Goal: Book appointment/travel/reservation

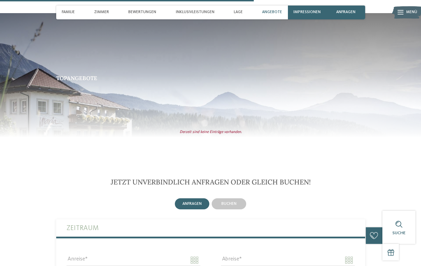
scroll to position [1073, 0]
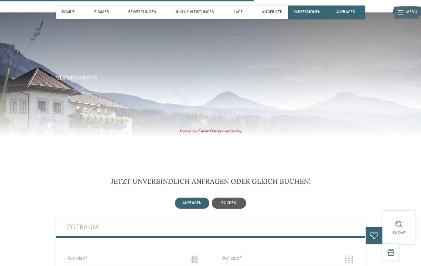
click at [232, 201] on span "buchen" at bounding box center [229, 203] width 15 height 4
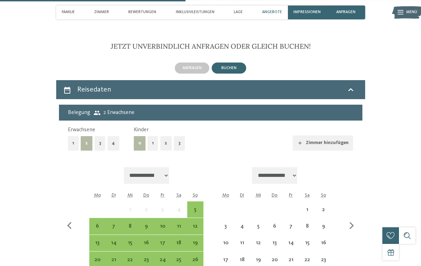
scroll to position [1209, 0]
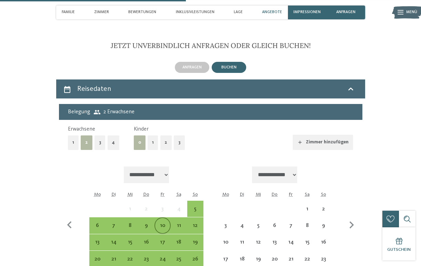
click at [167, 223] on div "10" at bounding box center [162, 230] width 15 height 15
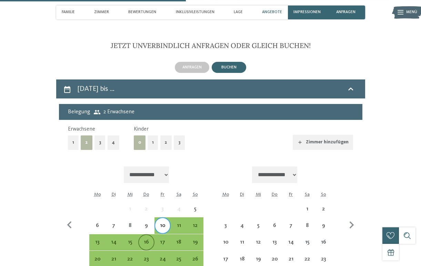
click at [151, 239] on div "16" at bounding box center [146, 246] width 15 height 15
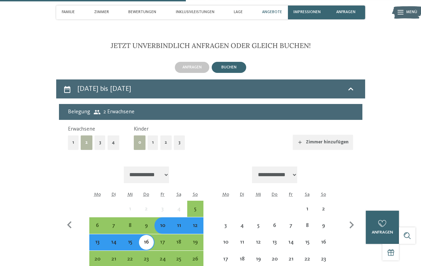
click at [162, 135] on button "2" at bounding box center [166, 142] width 12 height 14
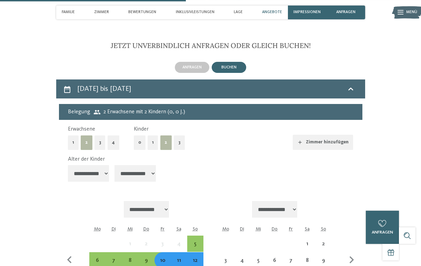
click at [175, 257] on div "11" at bounding box center [178, 264] width 15 height 15
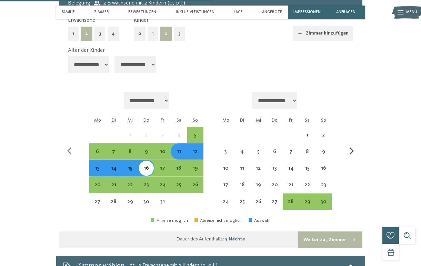
scroll to position [1317, 0]
select select "*"
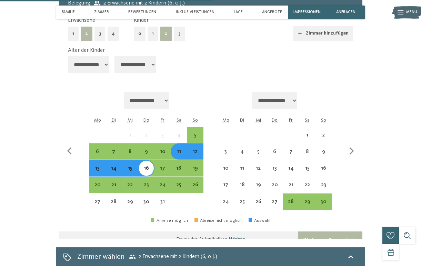
select select "*"
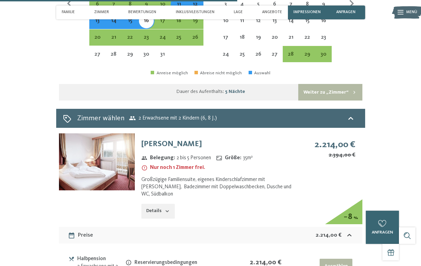
scroll to position [1465, 0]
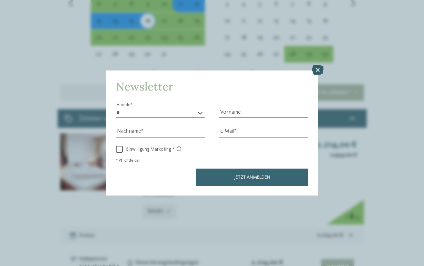
click at [319, 65] on icon at bounding box center [318, 70] width 12 height 10
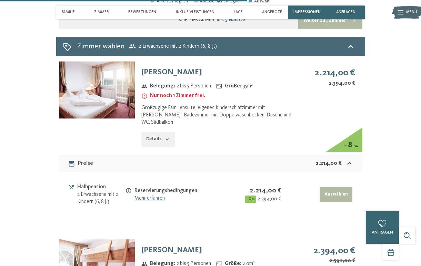
scroll to position [1525, 0]
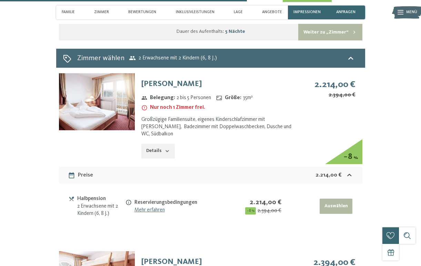
click at [156, 144] on button "Details" at bounding box center [157, 151] width 33 height 15
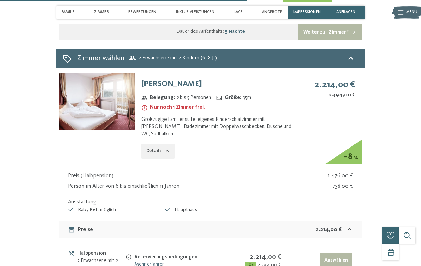
click at [148, 261] on link "Mehr erfahren" at bounding box center [150, 264] width 30 height 6
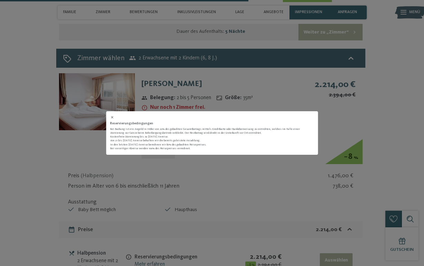
click at [113, 116] on icon at bounding box center [112, 117] width 4 height 4
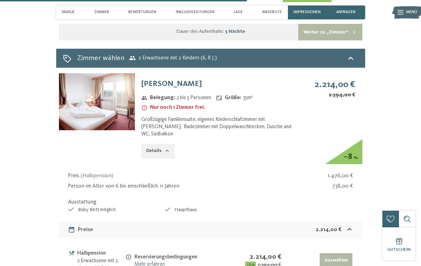
click at [92, 73] on img at bounding box center [97, 101] width 76 height 57
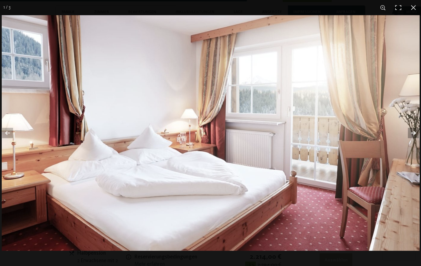
click at [413, 135] on button "button" at bounding box center [409, 133] width 24 height 35
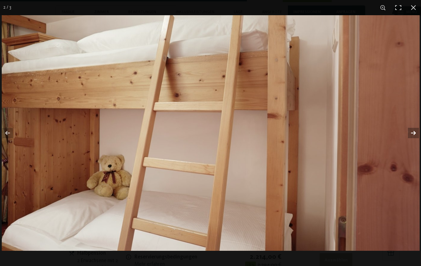
click at [413, 135] on button "button" at bounding box center [409, 133] width 24 height 35
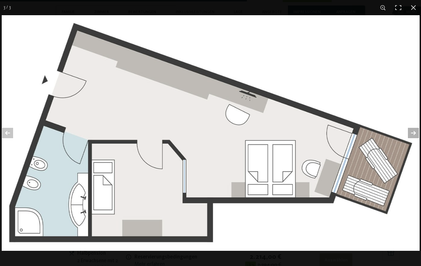
click at [413, 135] on button "button" at bounding box center [409, 133] width 24 height 35
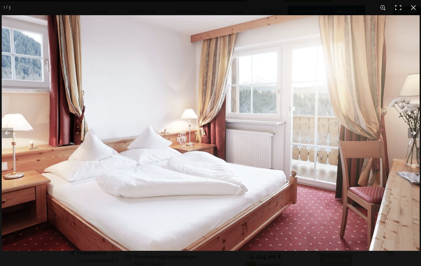
click at [413, 135] on button "button" at bounding box center [409, 133] width 24 height 35
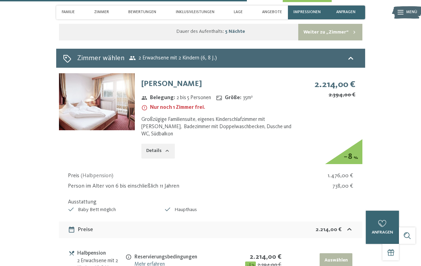
click at [0, 0] on button "button" at bounding box center [0, 0] width 0 height 0
click at [270, 11] on span "Angebote" at bounding box center [272, 12] width 20 height 4
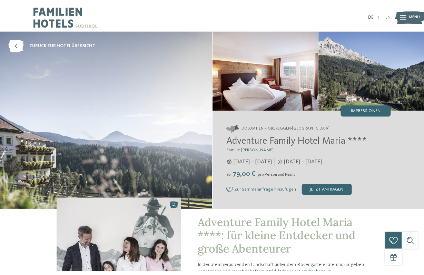
scroll to position [0, 0]
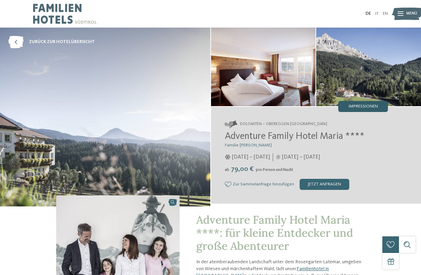
click at [367, 103] on div "Impressionen" at bounding box center [363, 106] width 50 height 11
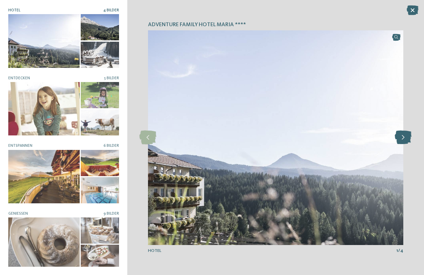
click at [404, 144] on icon at bounding box center [403, 138] width 17 height 14
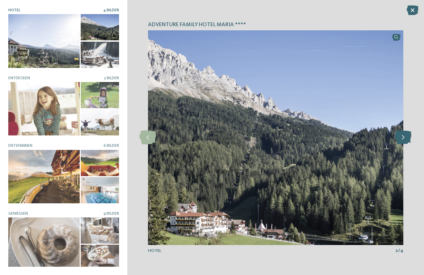
click at [404, 144] on icon at bounding box center [403, 138] width 17 height 14
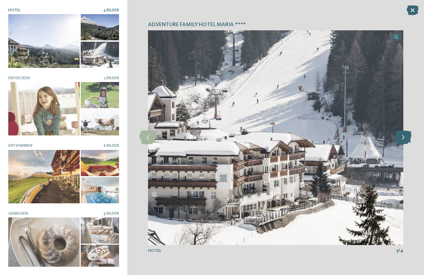
click at [404, 145] on icon at bounding box center [403, 138] width 17 height 14
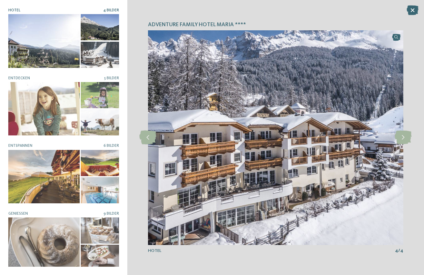
click at [405, 146] on div "Adventure Family Hotel Maria **** slide 4 of 4 4" at bounding box center [275, 137] width 297 height 275
click at [402, 130] on div at bounding box center [403, 137] width 15 height 15
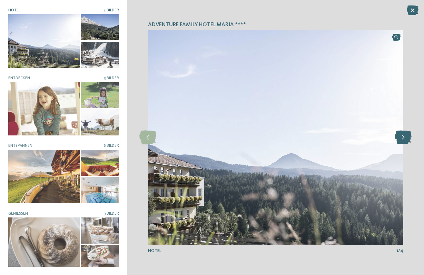
click at [402, 130] on div at bounding box center [403, 137] width 15 height 15
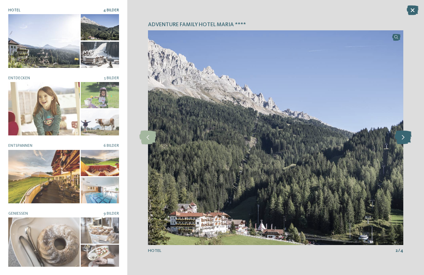
click at [402, 130] on div at bounding box center [403, 137] width 15 height 15
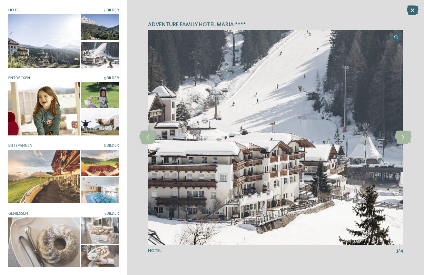
click at [57, 109] on div at bounding box center [43, 108] width 71 height 53
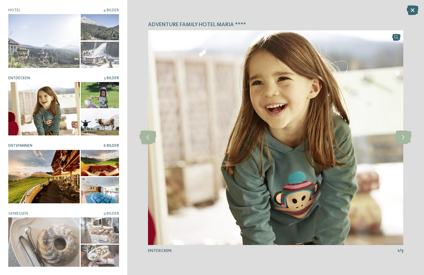
click at [48, 160] on div at bounding box center [43, 176] width 71 height 53
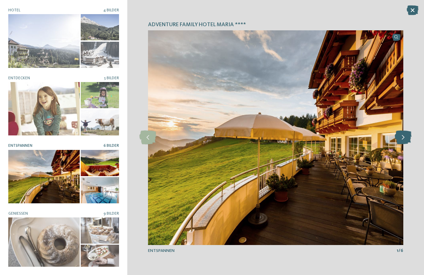
click at [401, 137] on icon at bounding box center [403, 138] width 17 height 14
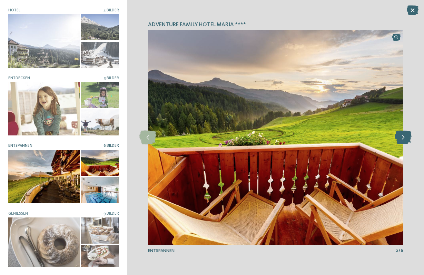
click at [401, 137] on icon at bounding box center [403, 138] width 17 height 14
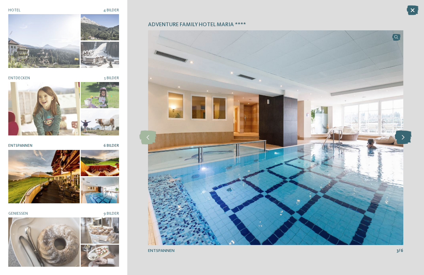
click at [401, 137] on icon at bounding box center [403, 138] width 17 height 14
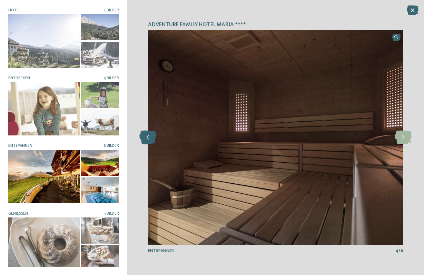
click at [153, 136] on icon at bounding box center [147, 138] width 17 height 14
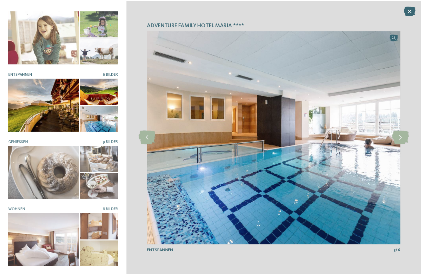
scroll to position [71, 0]
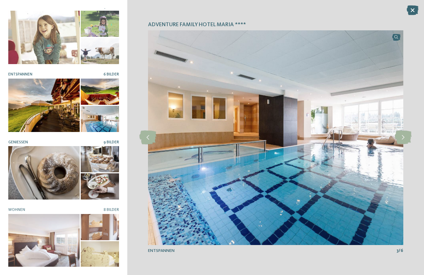
click at [45, 178] on div at bounding box center [43, 172] width 71 height 53
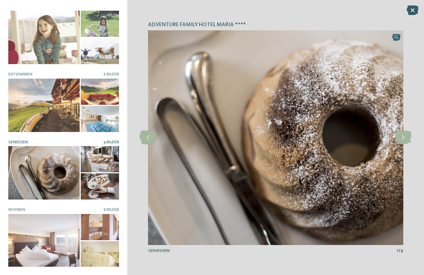
click at [412, 12] on icon at bounding box center [413, 11] width 12 height 10
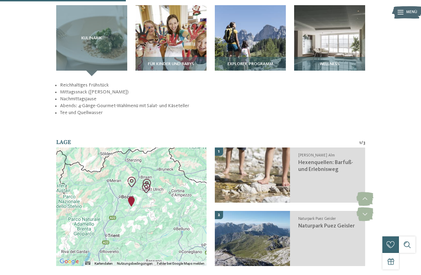
scroll to position [792, 0]
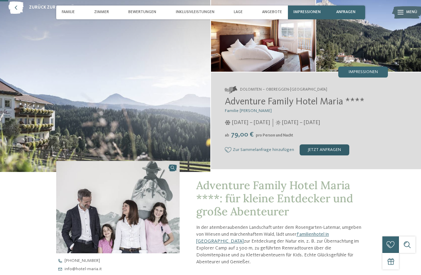
scroll to position [36, 0]
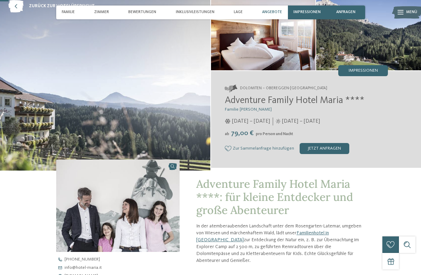
click at [269, 12] on span "Angebote" at bounding box center [272, 12] width 20 height 4
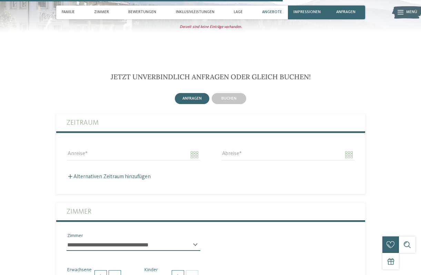
scroll to position [1191, 0]
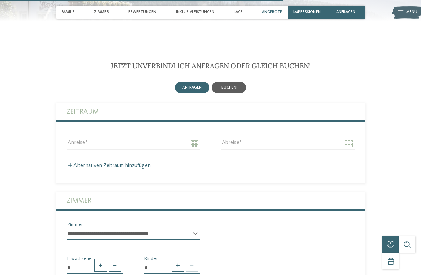
click at [237, 82] on div "buchen" at bounding box center [229, 87] width 35 height 11
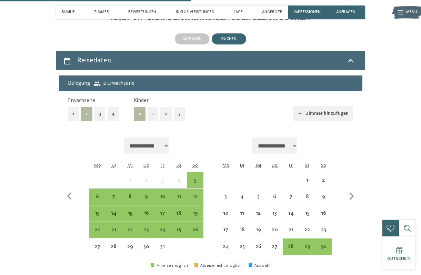
scroll to position [1248, 0]
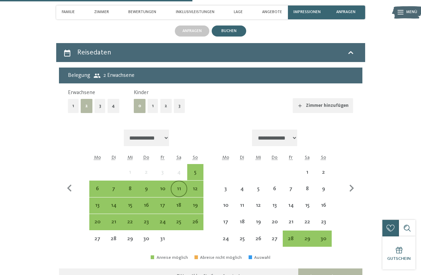
click at [178, 186] on div "11" at bounding box center [178, 193] width 15 height 15
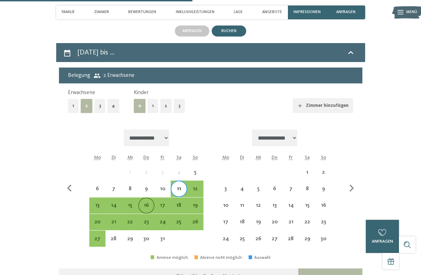
click at [146, 203] on div "16" at bounding box center [146, 210] width 15 height 15
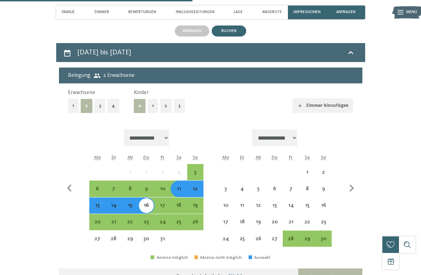
click at [160, 99] on button "2" at bounding box center [166, 106] width 12 height 14
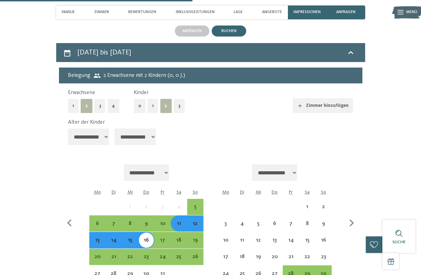
select select "*"
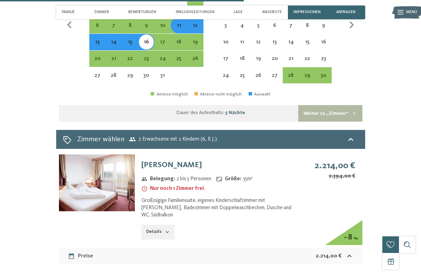
scroll to position [1521, 0]
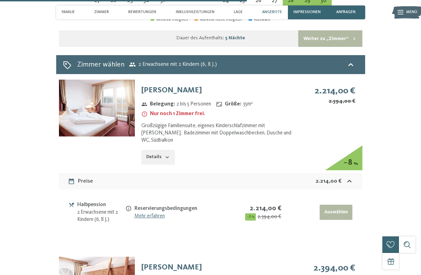
click at [272, 15] on div "Angebote" at bounding box center [272, 13] width 26 height 14
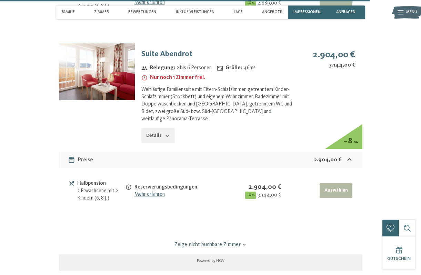
scroll to position [0, 0]
click at [220, 242] on link "Zeige nicht buchbare Zimmer" at bounding box center [210, 246] width 285 height 8
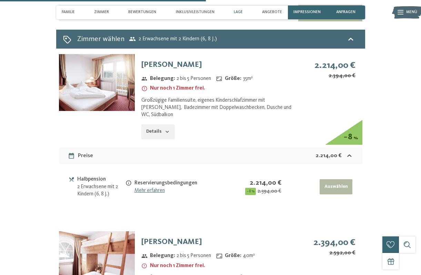
click at [237, 12] on span "Lage" at bounding box center [238, 12] width 9 height 4
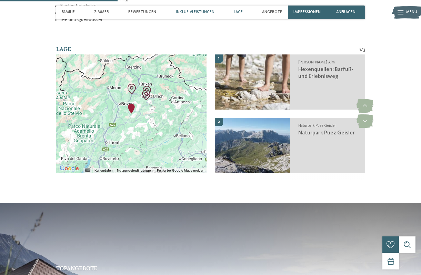
scroll to position [883, 0]
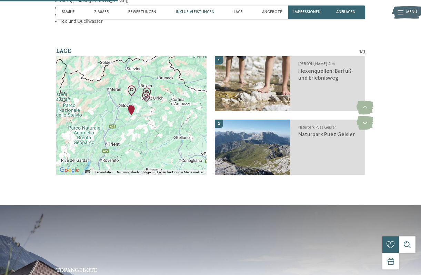
click at [168, 113] on div at bounding box center [131, 115] width 150 height 119
click at [308, 11] on span "Impressionen" at bounding box center [307, 12] width 27 height 4
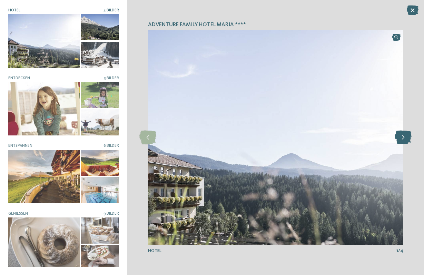
click at [403, 141] on icon at bounding box center [403, 138] width 17 height 14
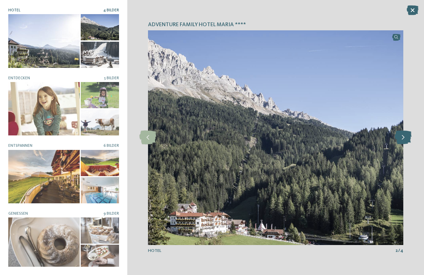
click at [403, 141] on icon at bounding box center [403, 138] width 17 height 14
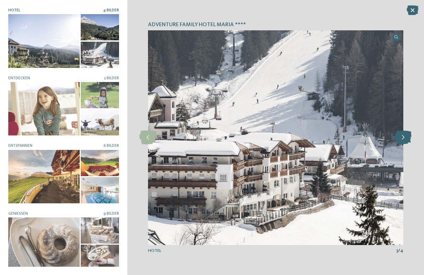
click at [403, 141] on icon at bounding box center [403, 138] width 17 height 14
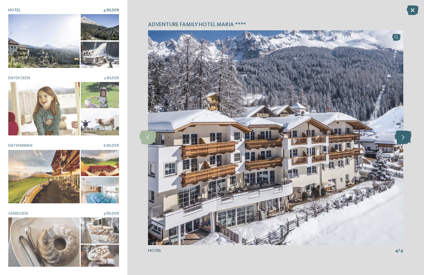
click at [403, 141] on icon at bounding box center [403, 138] width 17 height 14
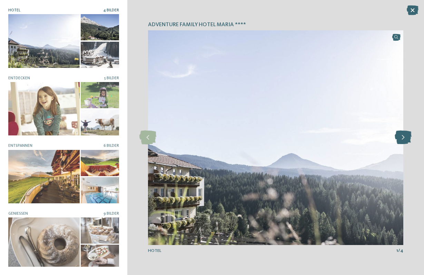
click at [403, 141] on icon at bounding box center [403, 138] width 17 height 14
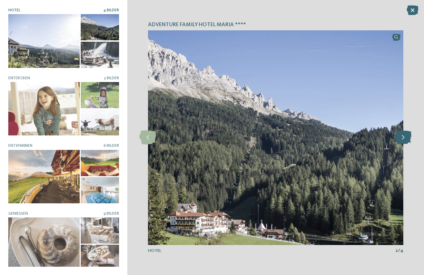
click at [403, 141] on icon at bounding box center [403, 138] width 17 height 14
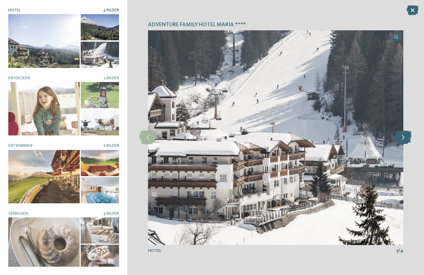
click at [403, 141] on icon at bounding box center [403, 138] width 17 height 14
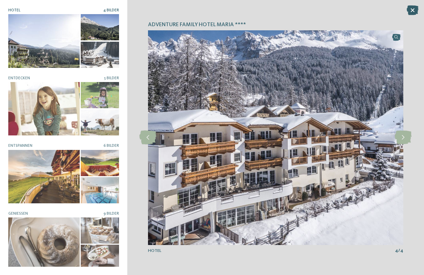
click at [413, 6] on icon at bounding box center [413, 11] width 12 height 10
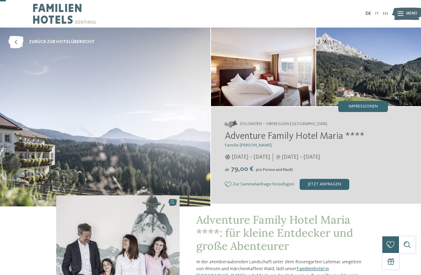
scroll to position [0, 0]
click at [57, 40] on span "zurück zur Hotelübersicht" at bounding box center [62, 42] width 66 height 6
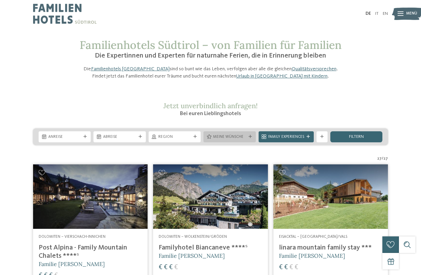
click at [249, 139] on icon at bounding box center [250, 136] width 3 height 3
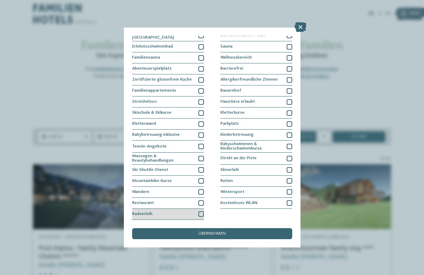
scroll to position [68, 0]
click at [200, 212] on div at bounding box center [201, 215] width 6 height 6
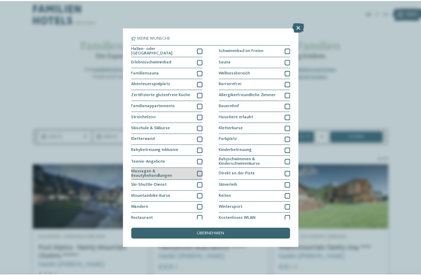
scroll to position [0, 0]
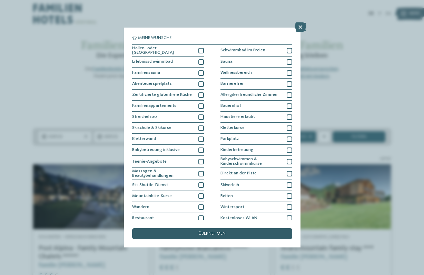
click at [207, 232] on span "übernehmen" at bounding box center [211, 234] width 27 height 4
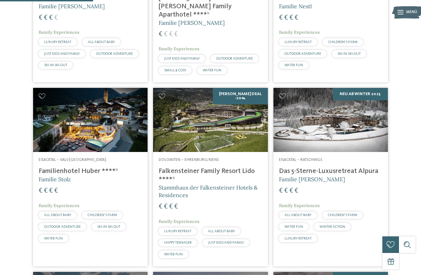
scroll to position [284, 0]
